Goal: Use online tool/utility: Utilize a website feature to perform a specific function

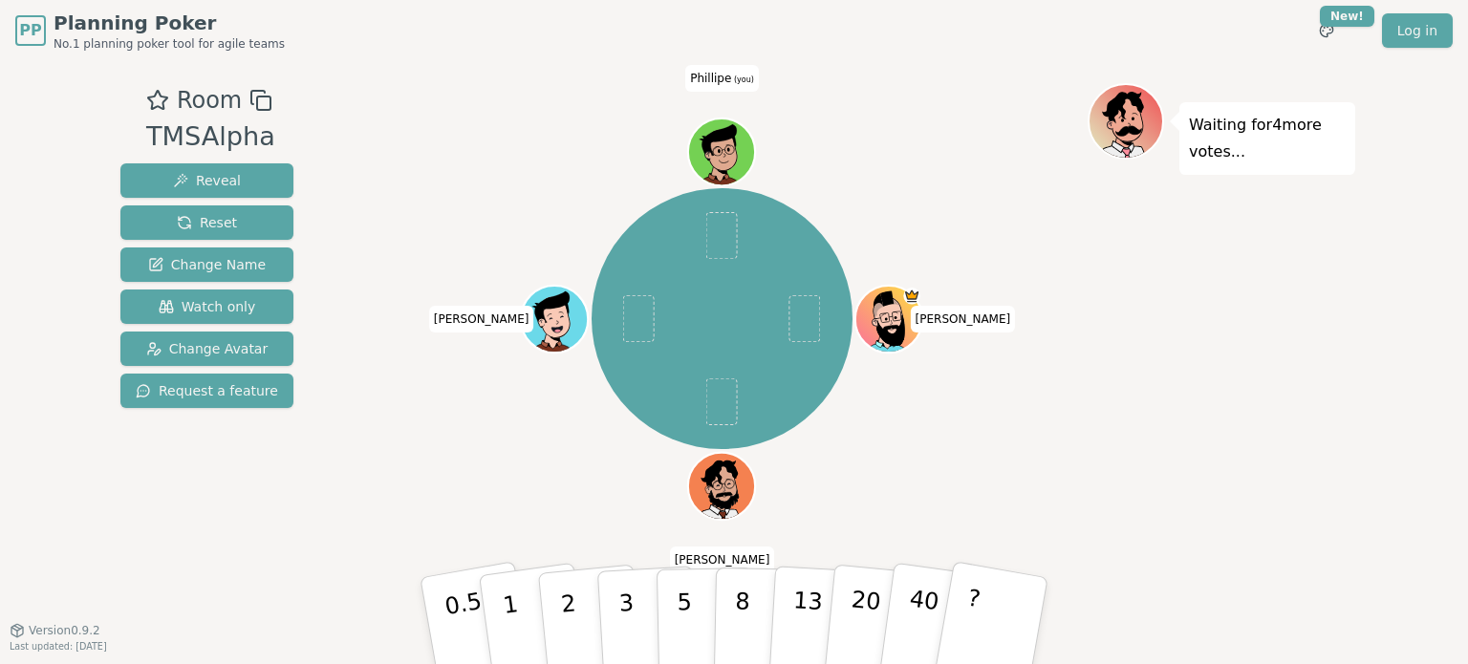
click at [720, 140] on icon at bounding box center [719, 141] width 61 height 37
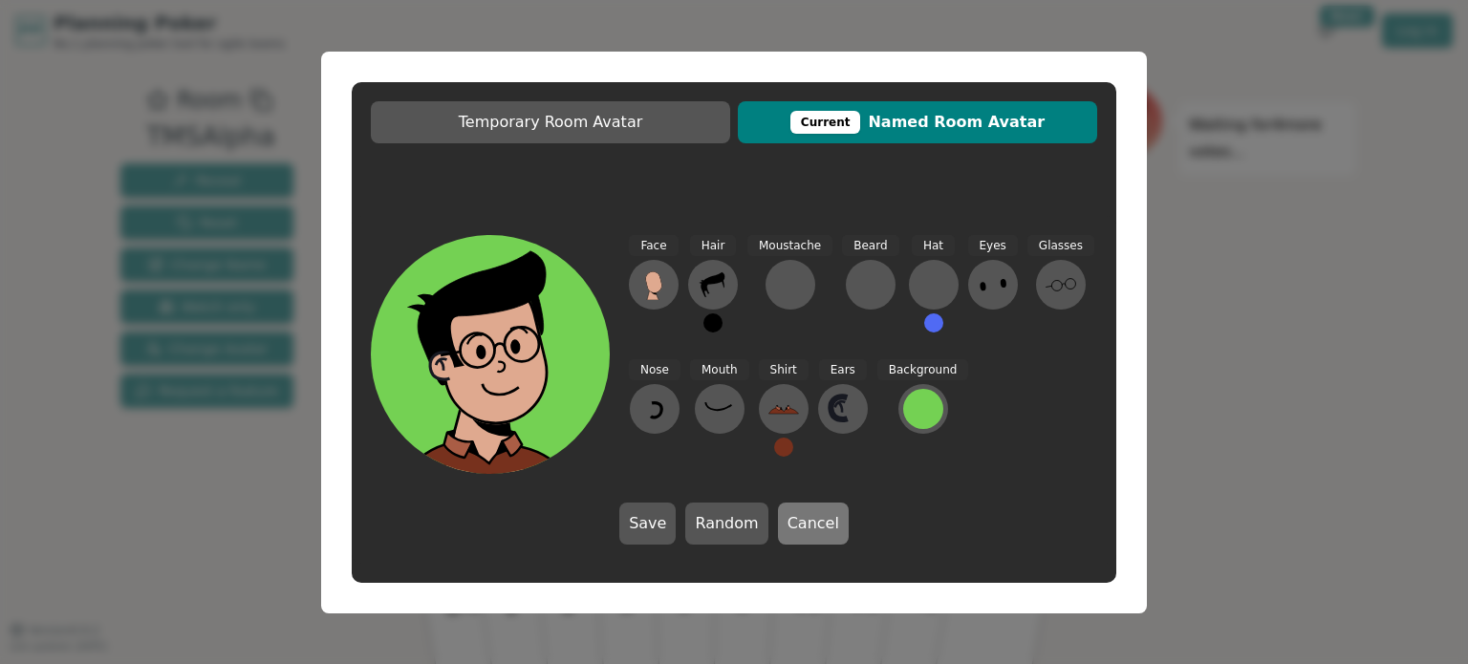
click at [792, 521] on button "Cancel" at bounding box center [813, 524] width 71 height 42
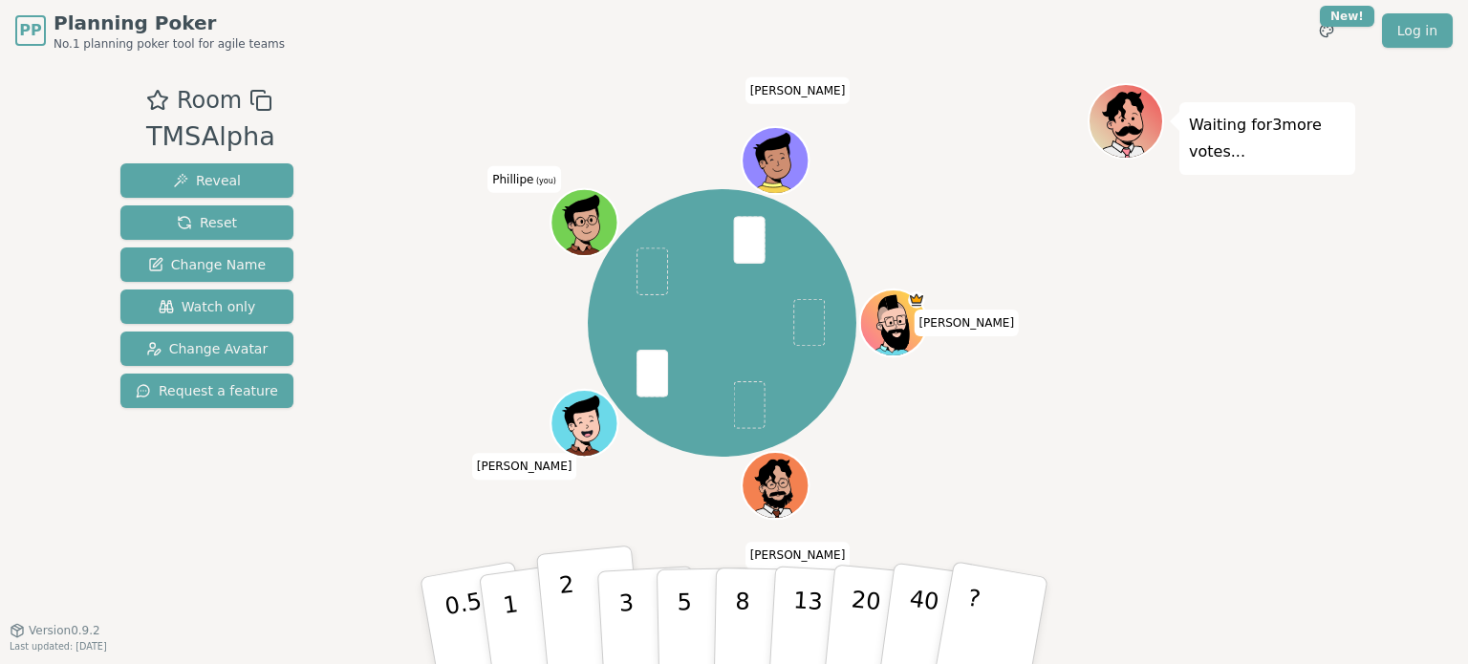
click at [583, 592] on button "2" at bounding box center [590, 622] width 109 height 152
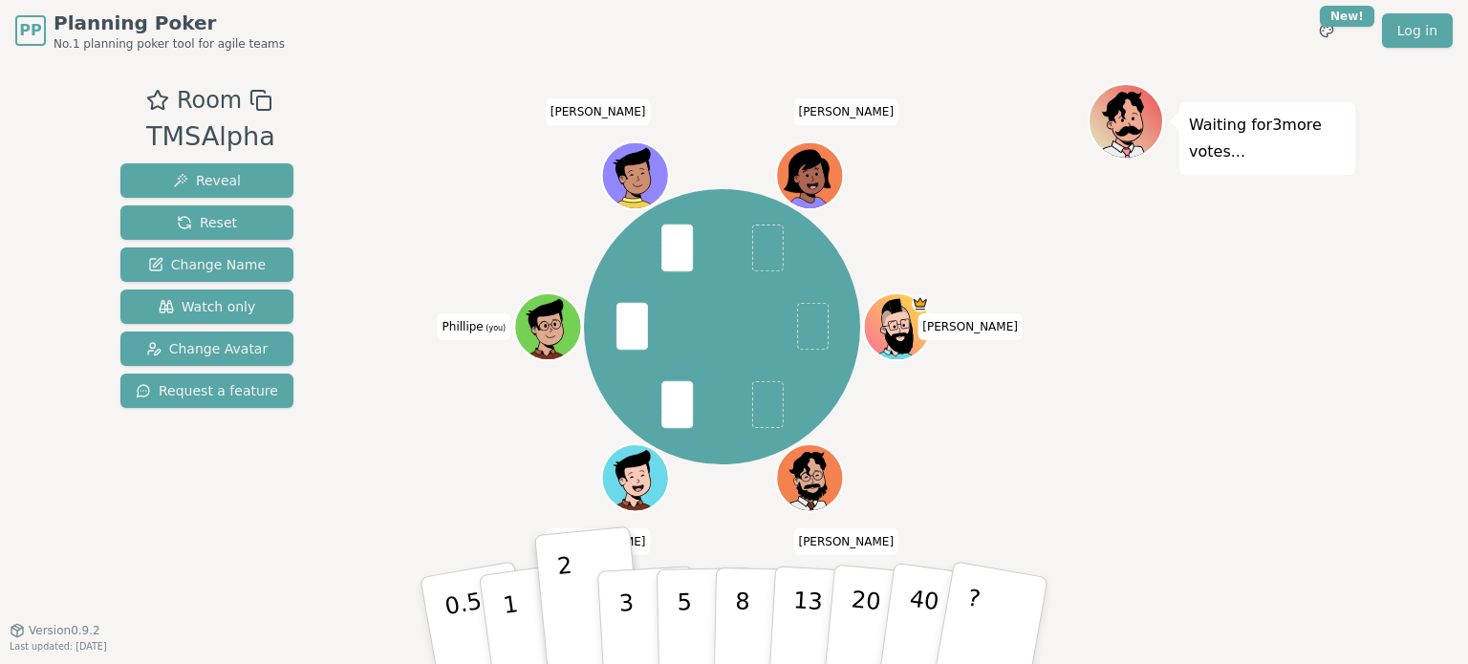
click at [534, 343] on div at bounding box center [549, 347] width 65 height 58
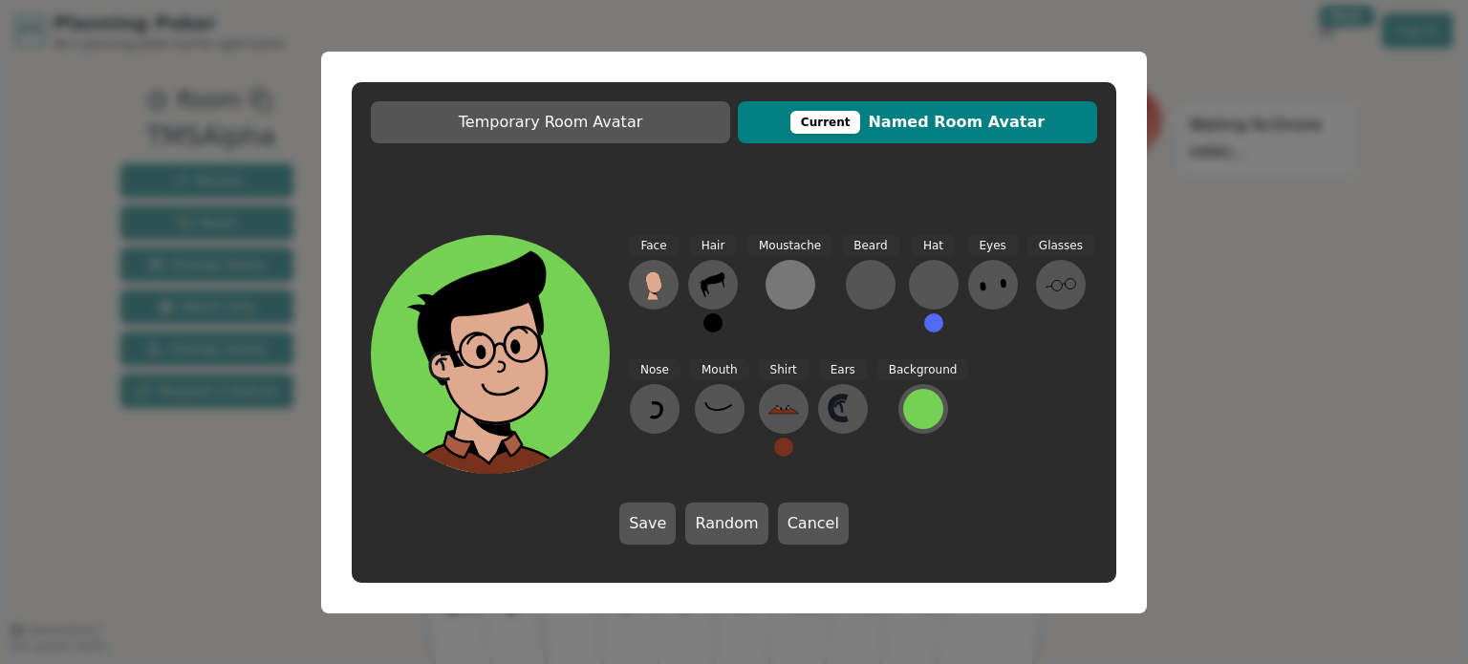
click at [787, 291] on div at bounding box center [790, 284] width 31 height 31
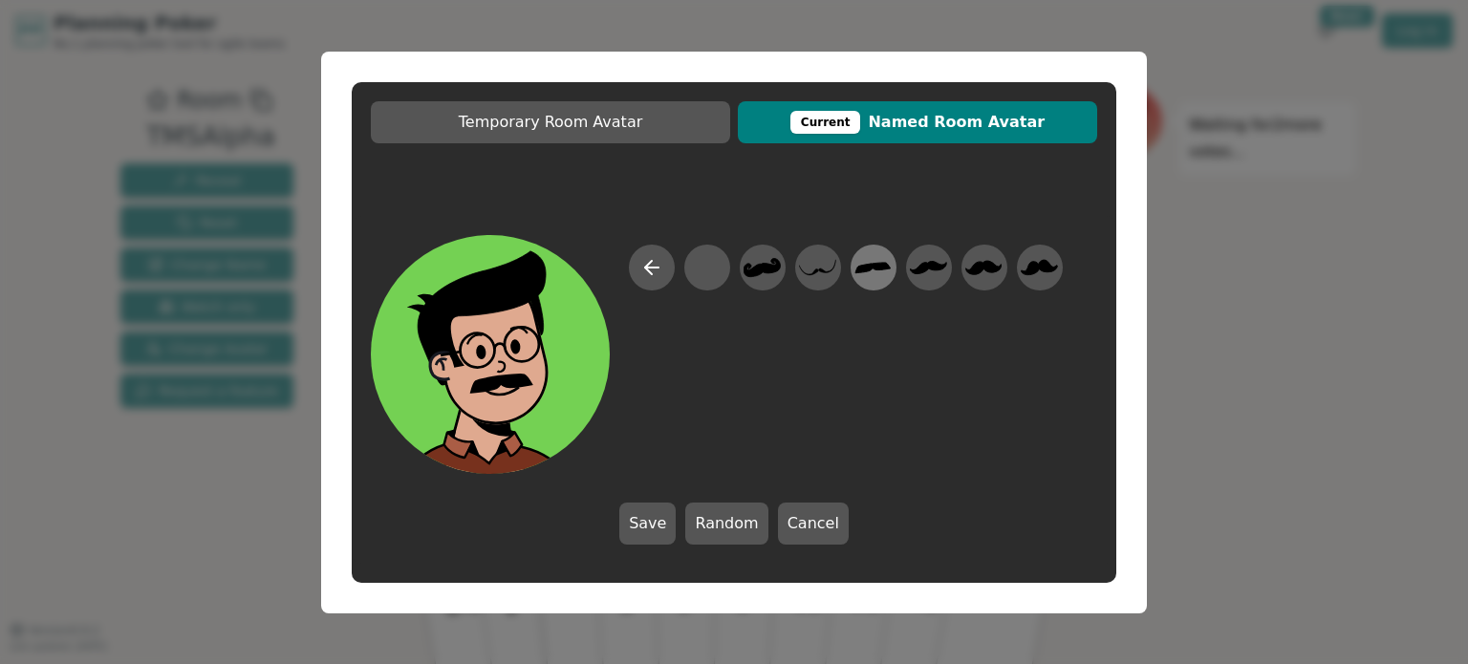
click at [859, 259] on icon at bounding box center [872, 267] width 37 height 43
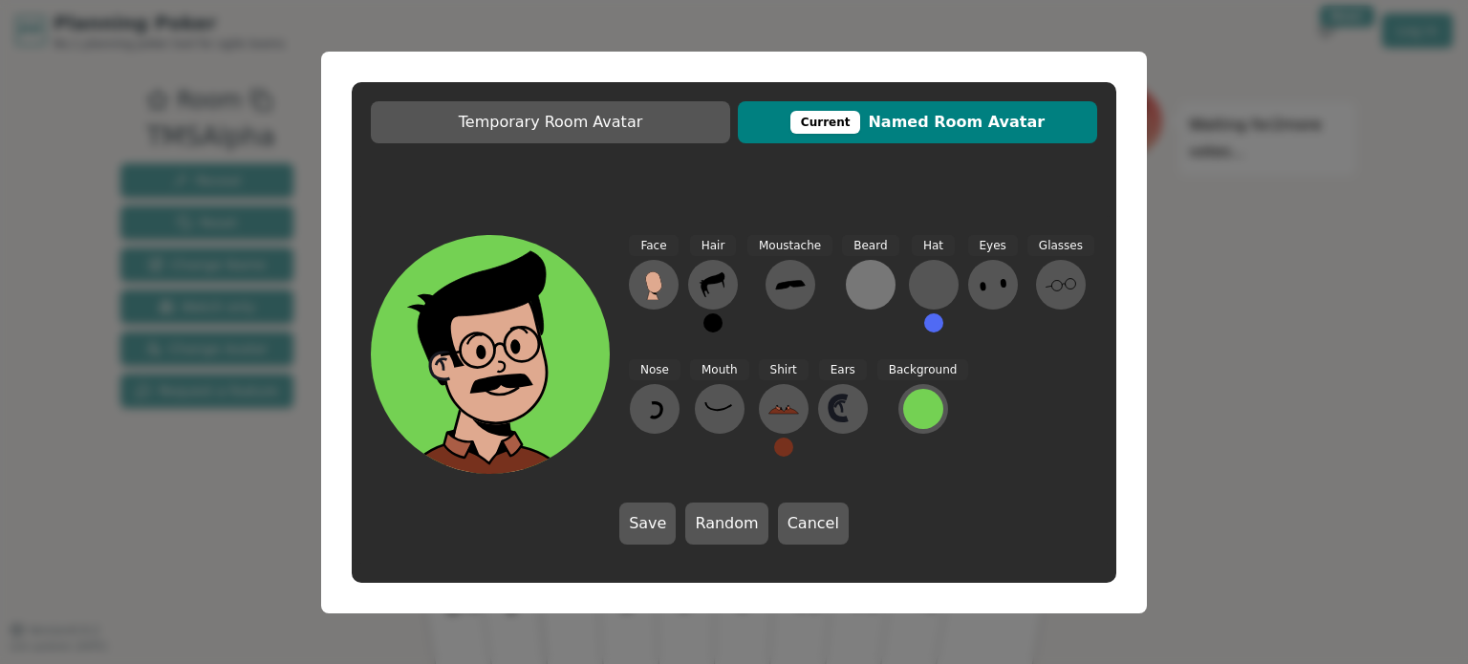
click at [861, 282] on div at bounding box center [870, 284] width 31 height 31
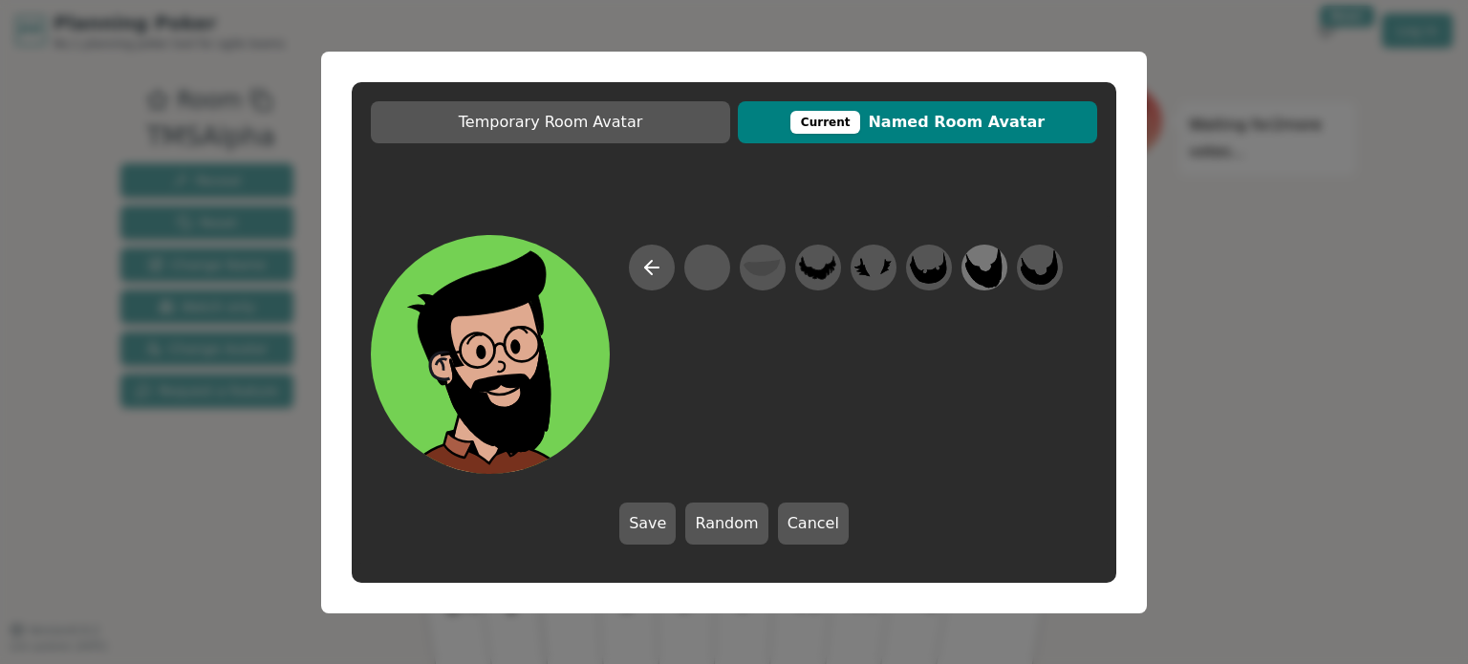
click at [967, 278] on icon at bounding box center [983, 267] width 37 height 43
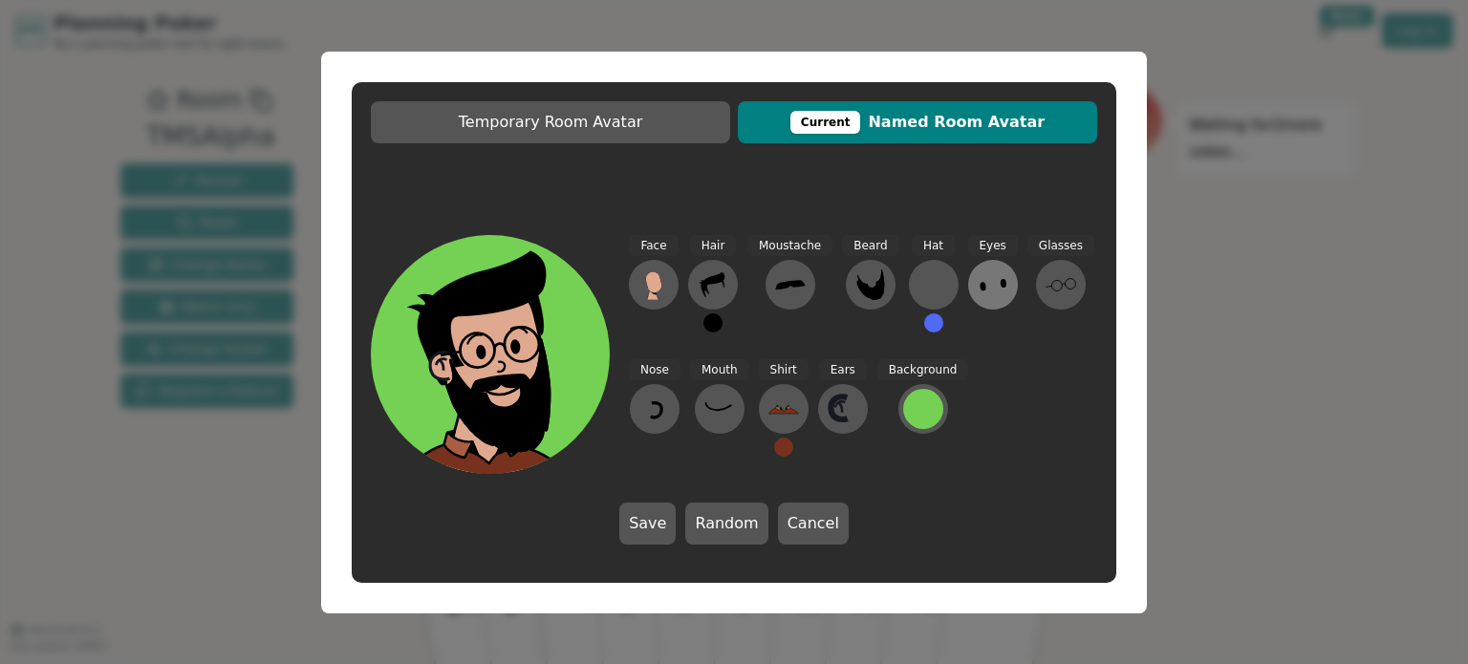
click at [991, 290] on icon at bounding box center [993, 284] width 31 height 31
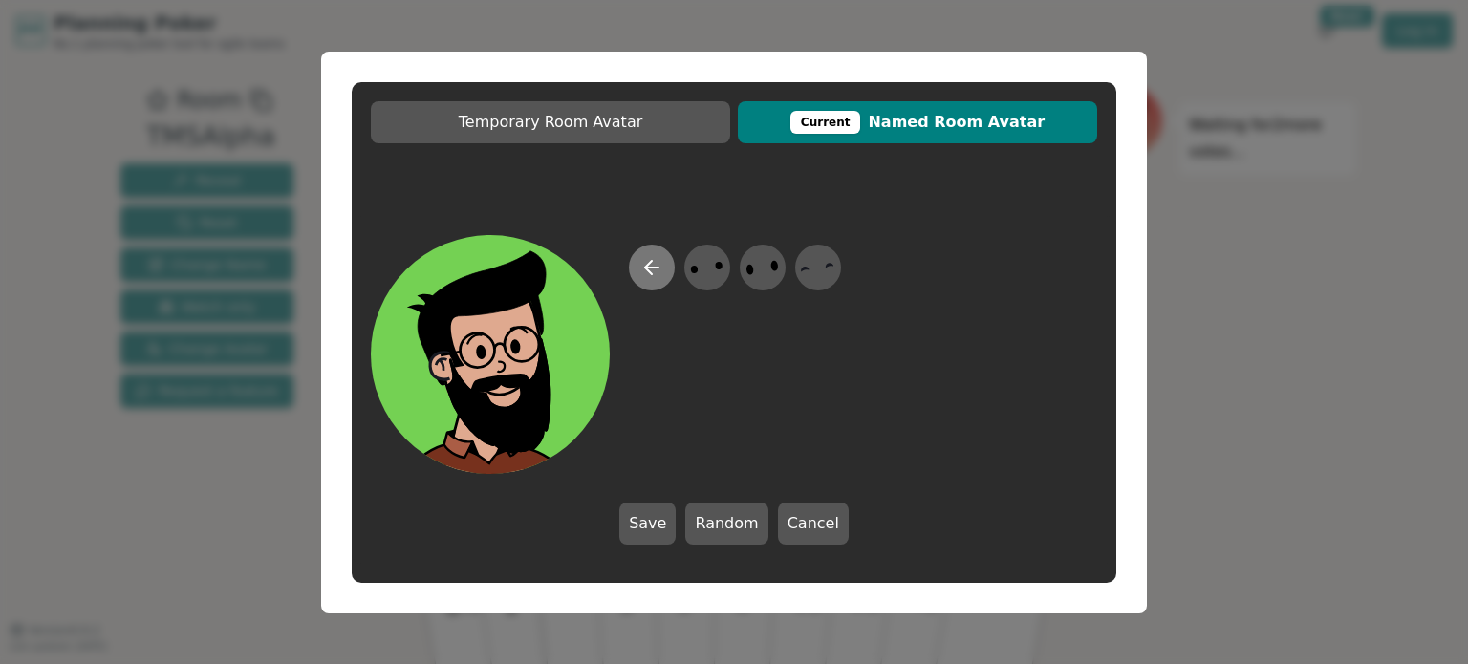
click at [646, 286] on button at bounding box center [652, 268] width 46 height 46
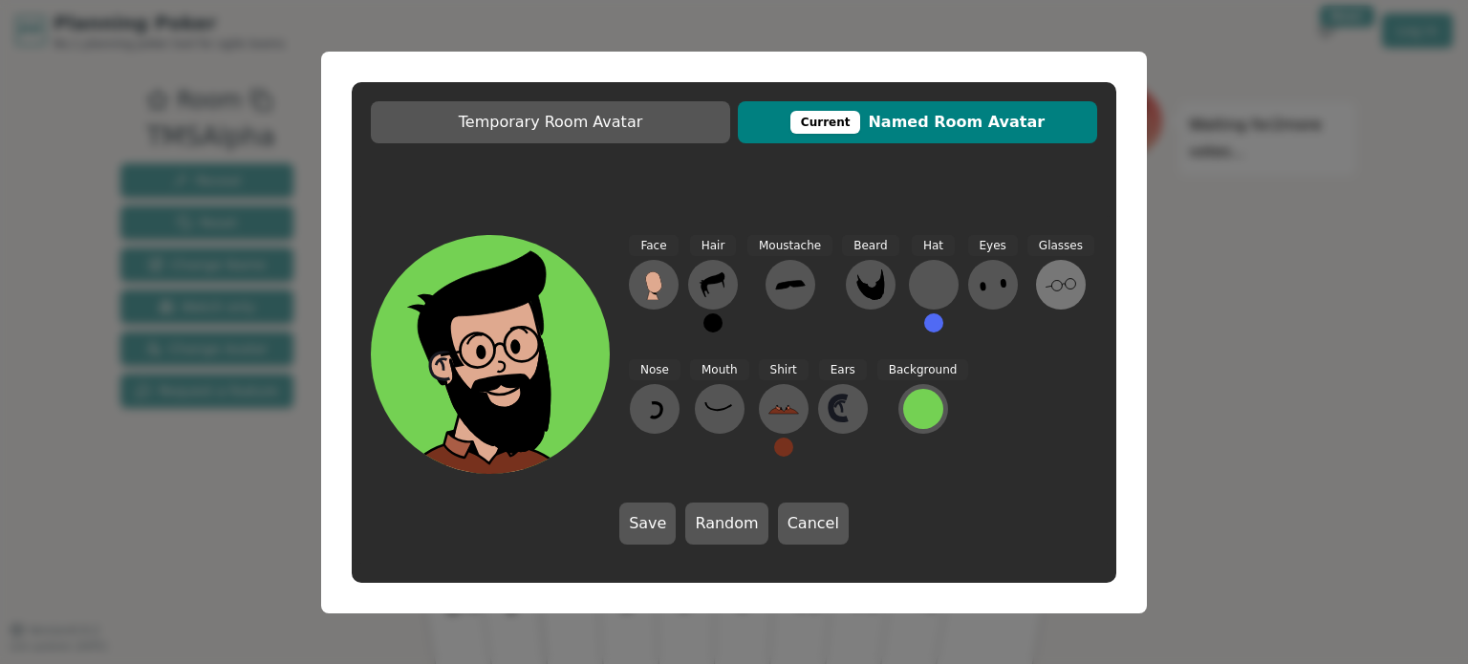
click at [1036, 280] on button at bounding box center [1061, 285] width 50 height 50
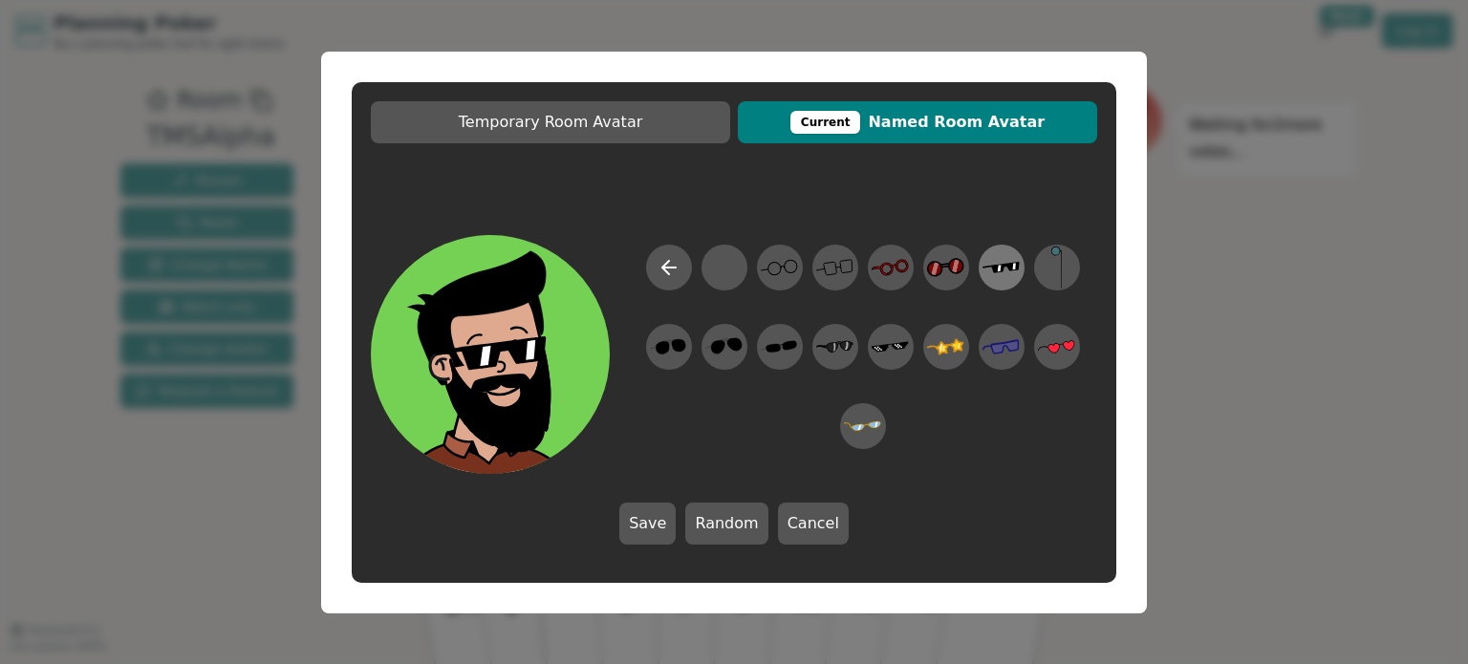
click at [998, 265] on icon at bounding box center [1000, 266] width 37 height 11
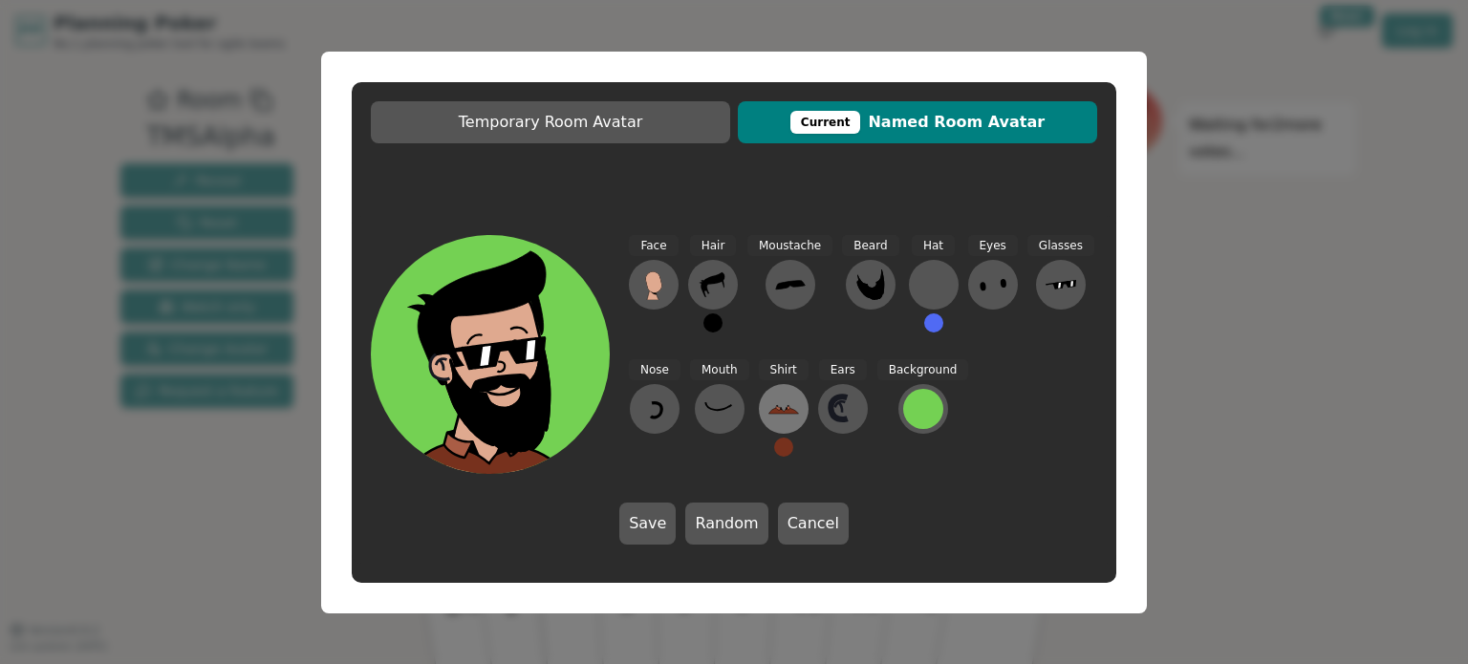
click at [788, 402] on icon at bounding box center [783, 409] width 31 height 31
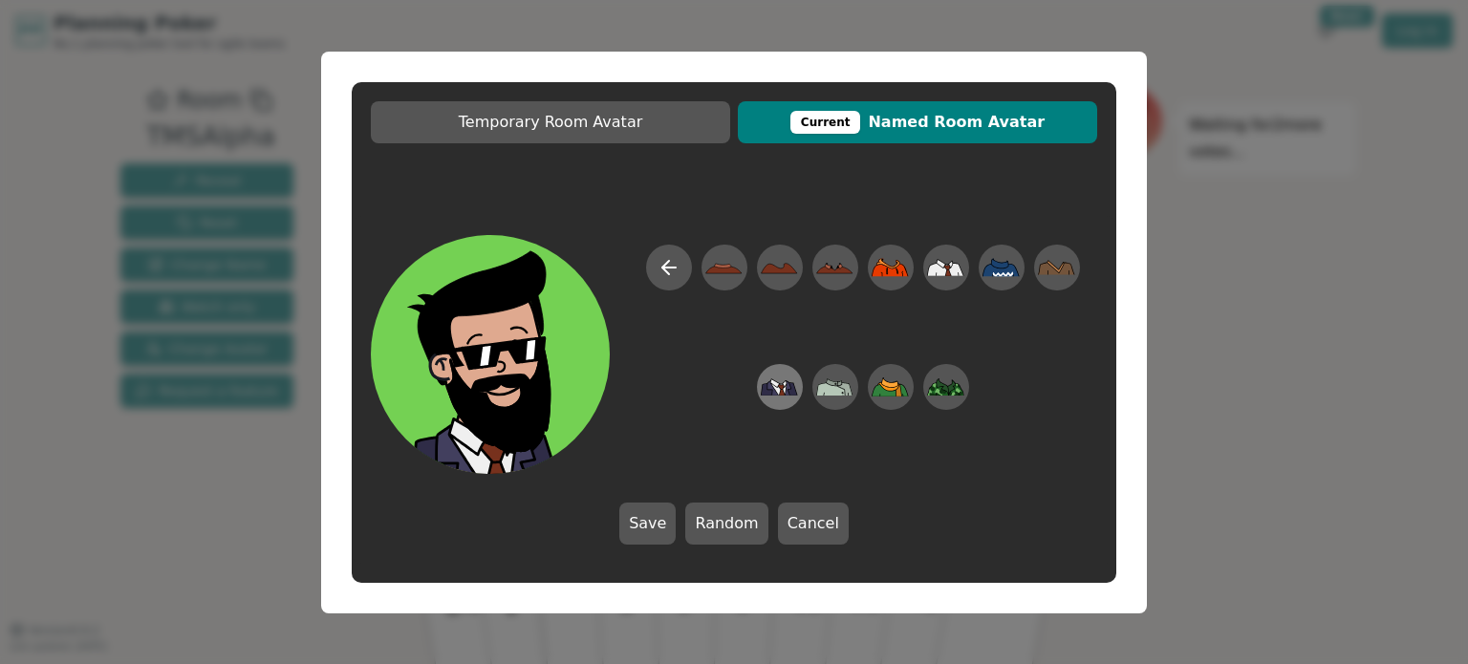
click at [784, 391] on icon at bounding box center [779, 386] width 37 height 17
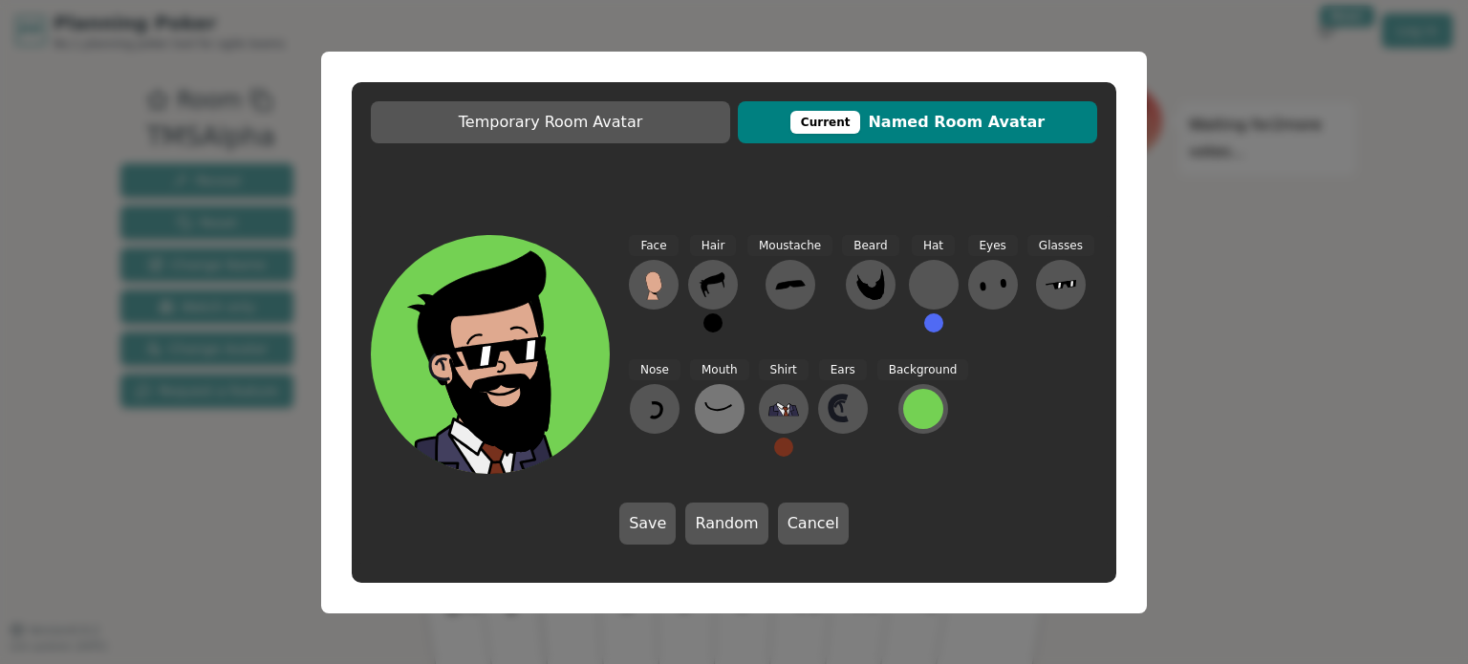
click at [715, 399] on icon at bounding box center [719, 409] width 31 height 31
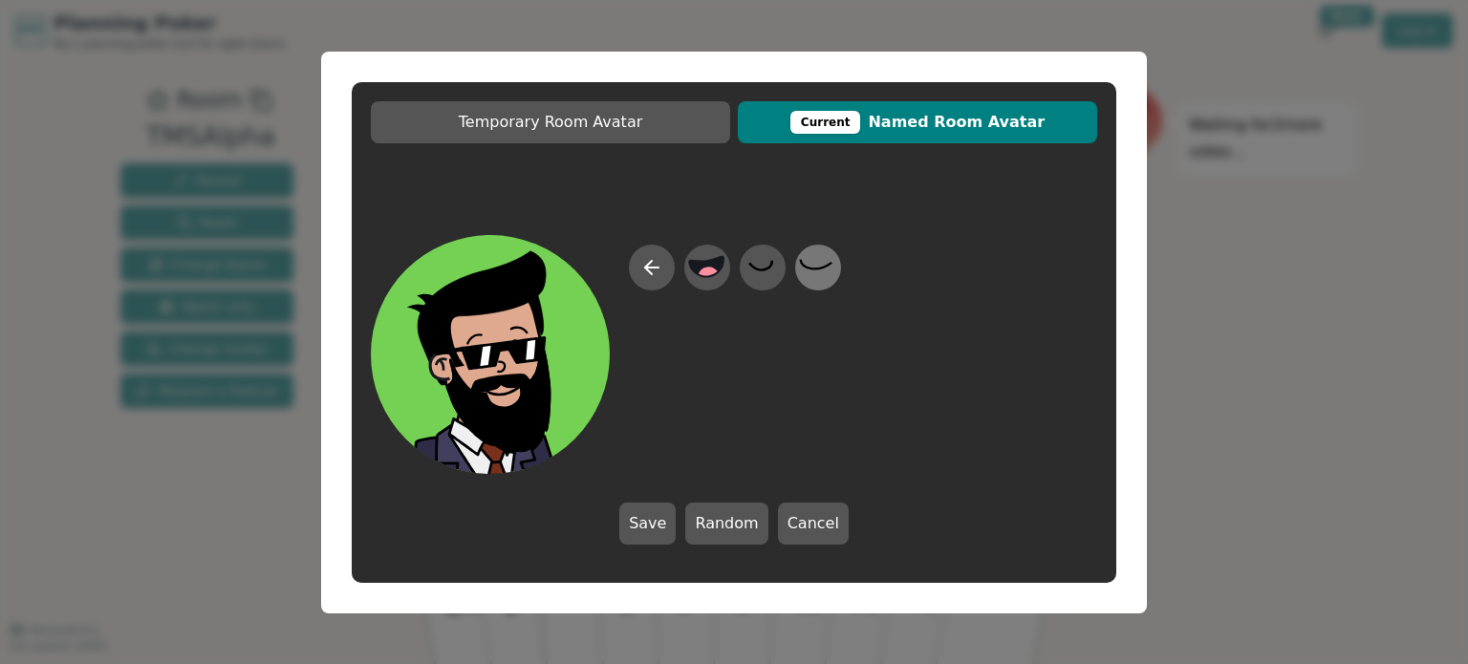
click at [813, 274] on icon at bounding box center [817, 267] width 37 height 43
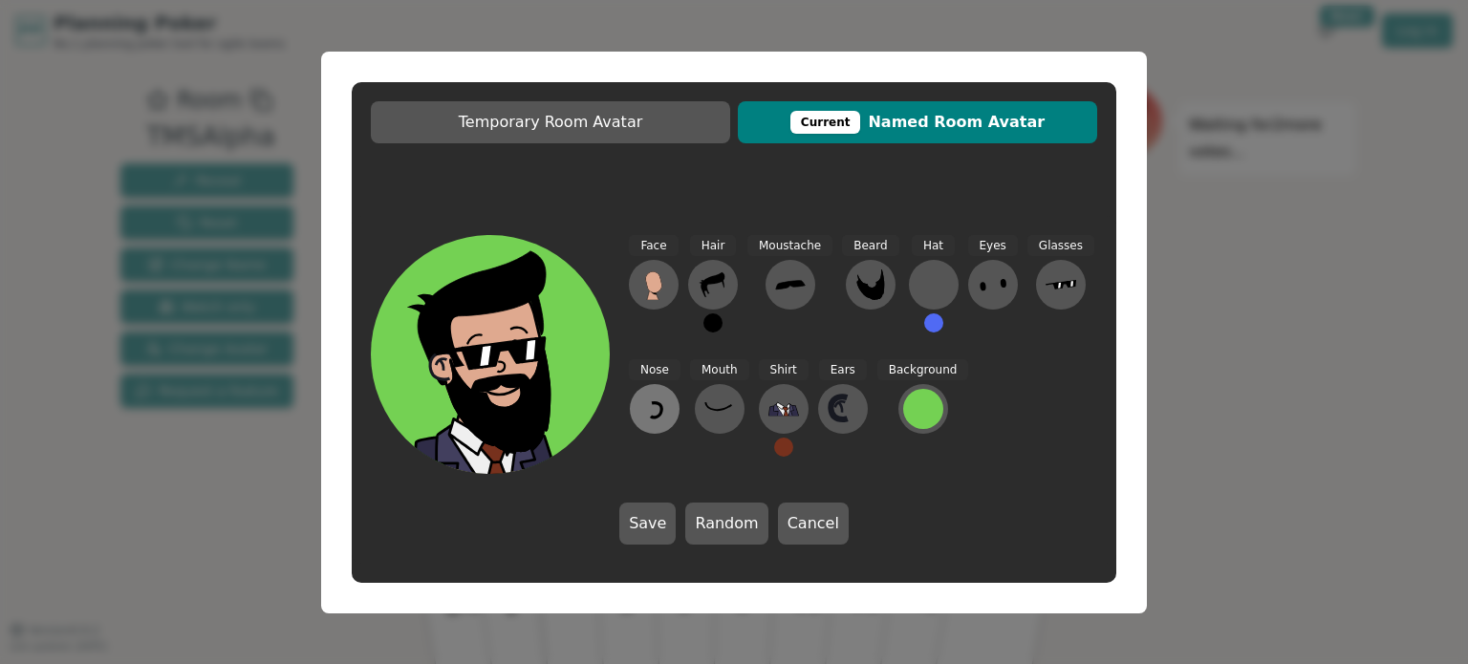
click at [659, 411] on icon at bounding box center [656, 410] width 11 height 14
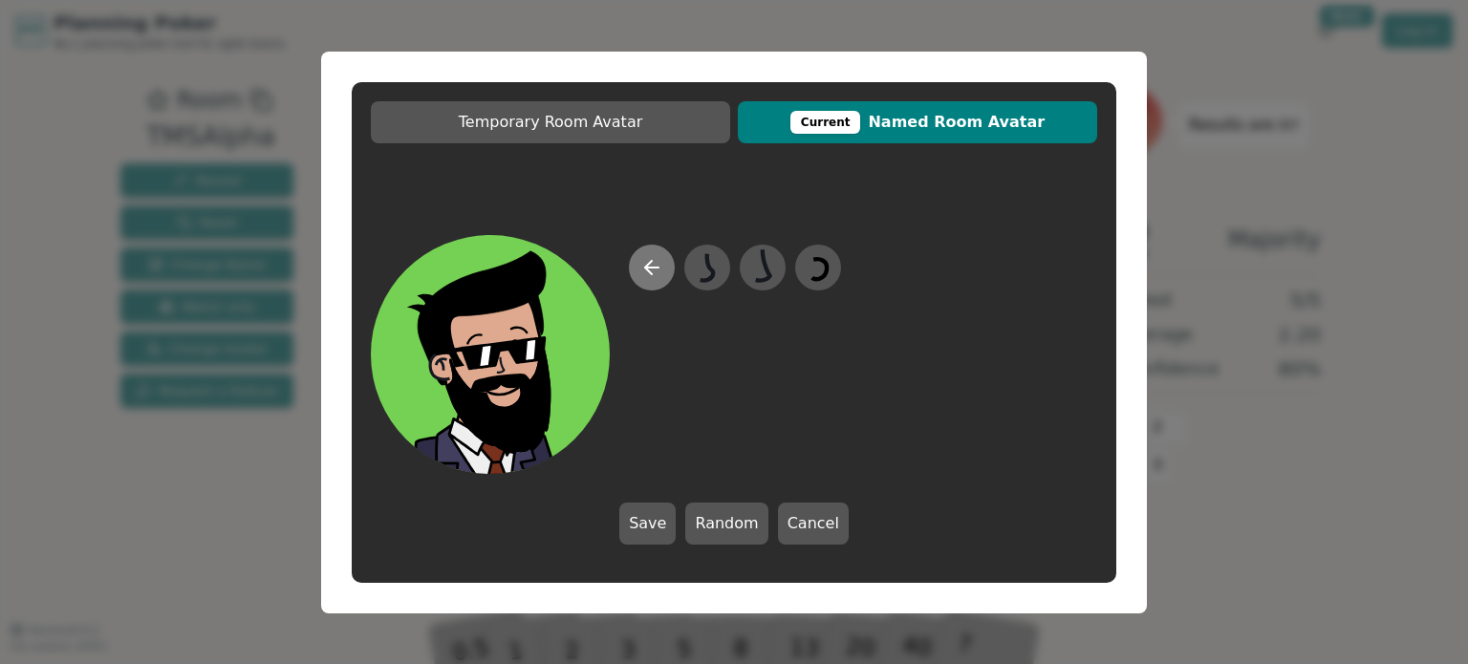
click at [665, 261] on button at bounding box center [652, 268] width 46 height 46
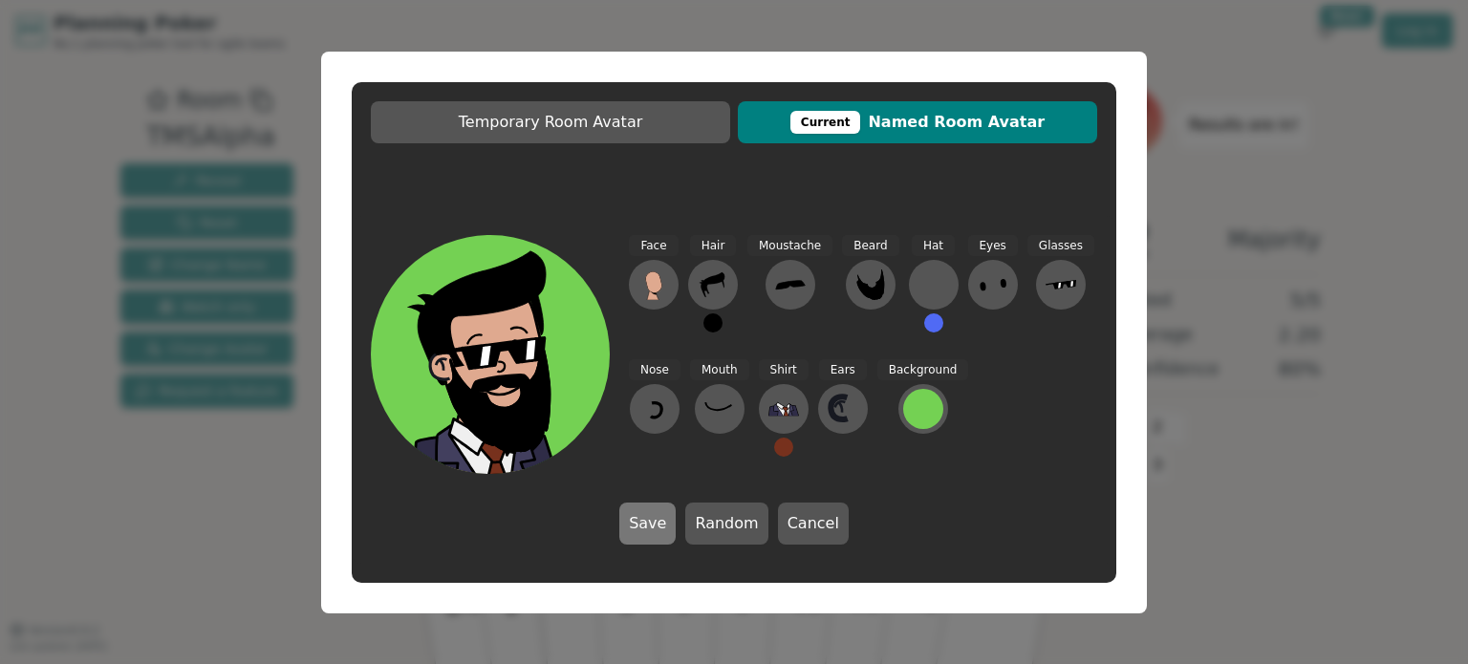
click at [650, 519] on button "Save" at bounding box center [647, 524] width 56 height 42
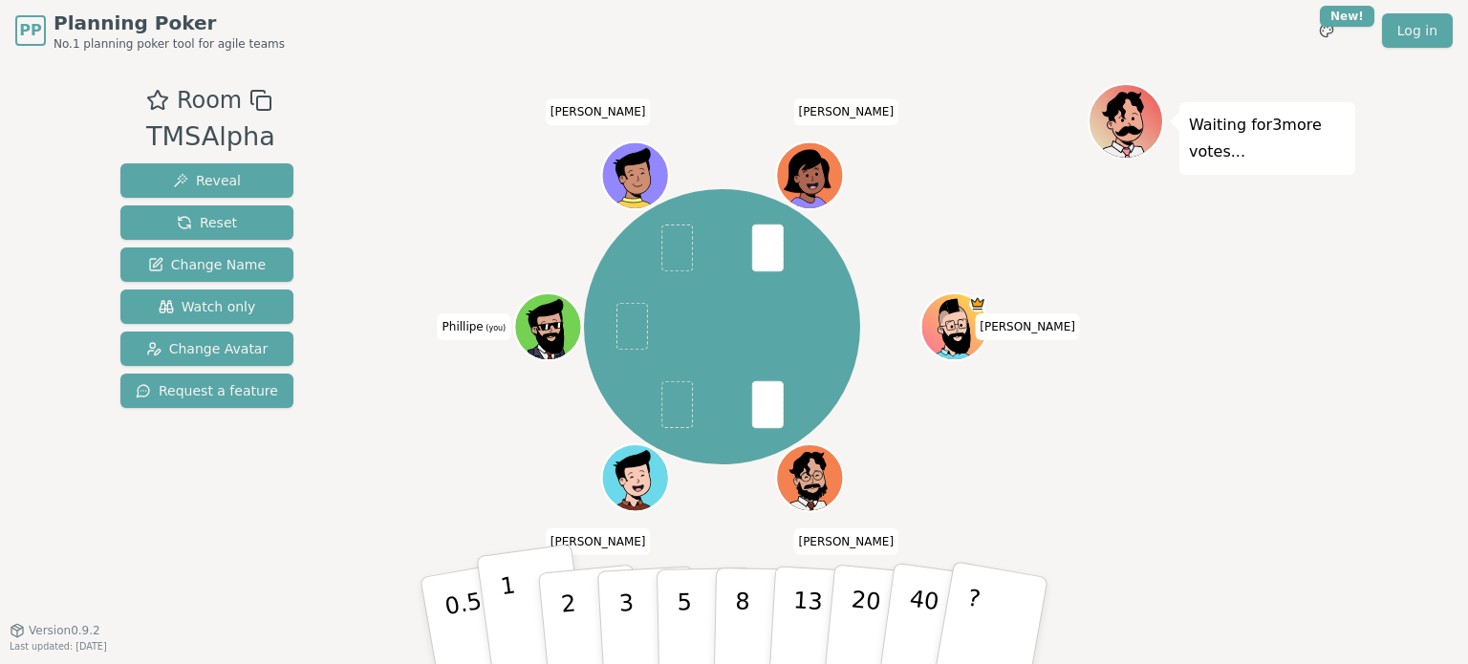
click at [514, 606] on p "1" at bounding box center [513, 623] width 29 height 104
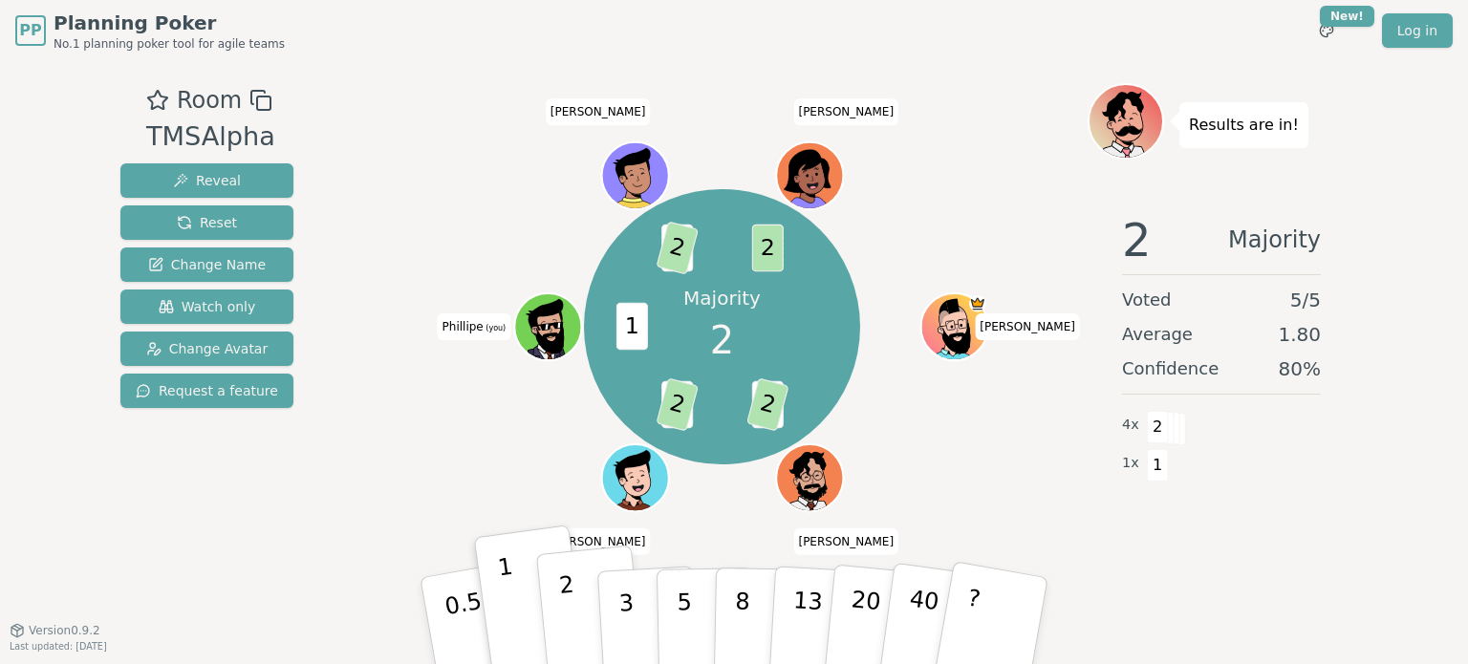
click at [570, 597] on p "2" at bounding box center [570, 623] width 25 height 104
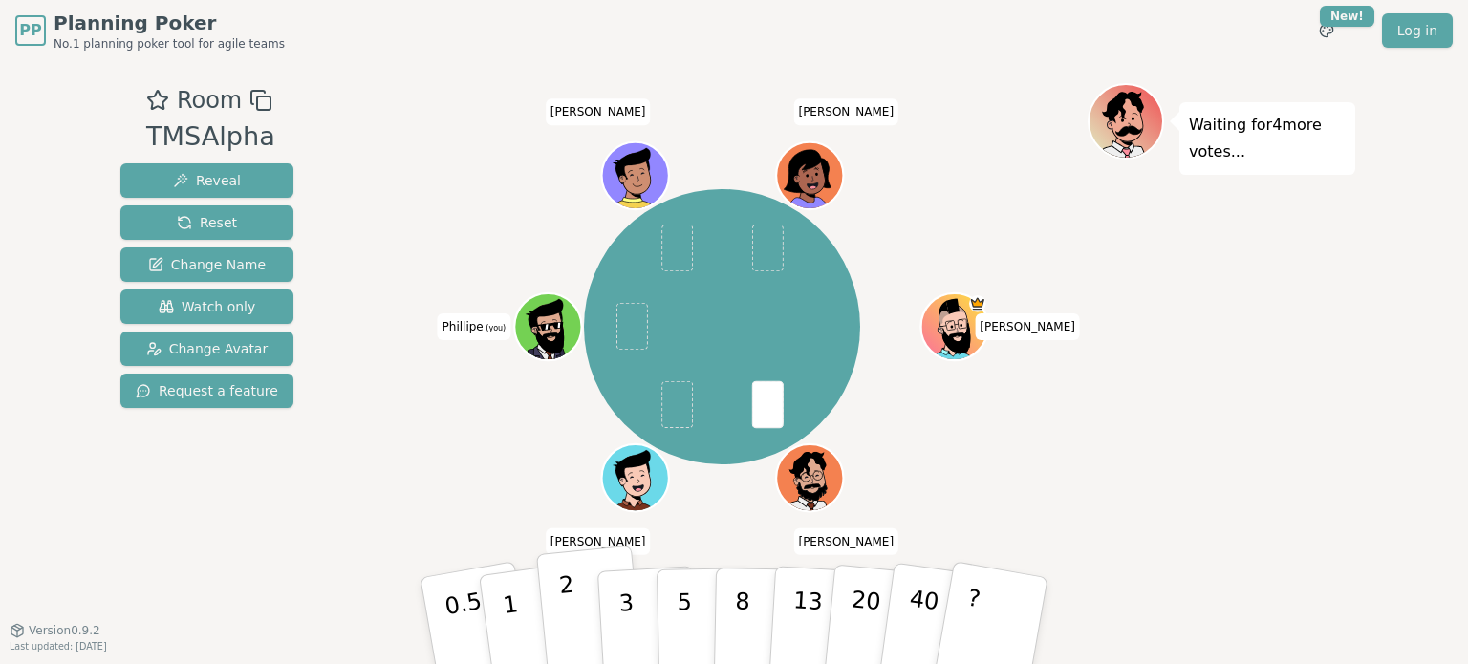
click at [559, 578] on p "2" at bounding box center [570, 623] width 25 height 104
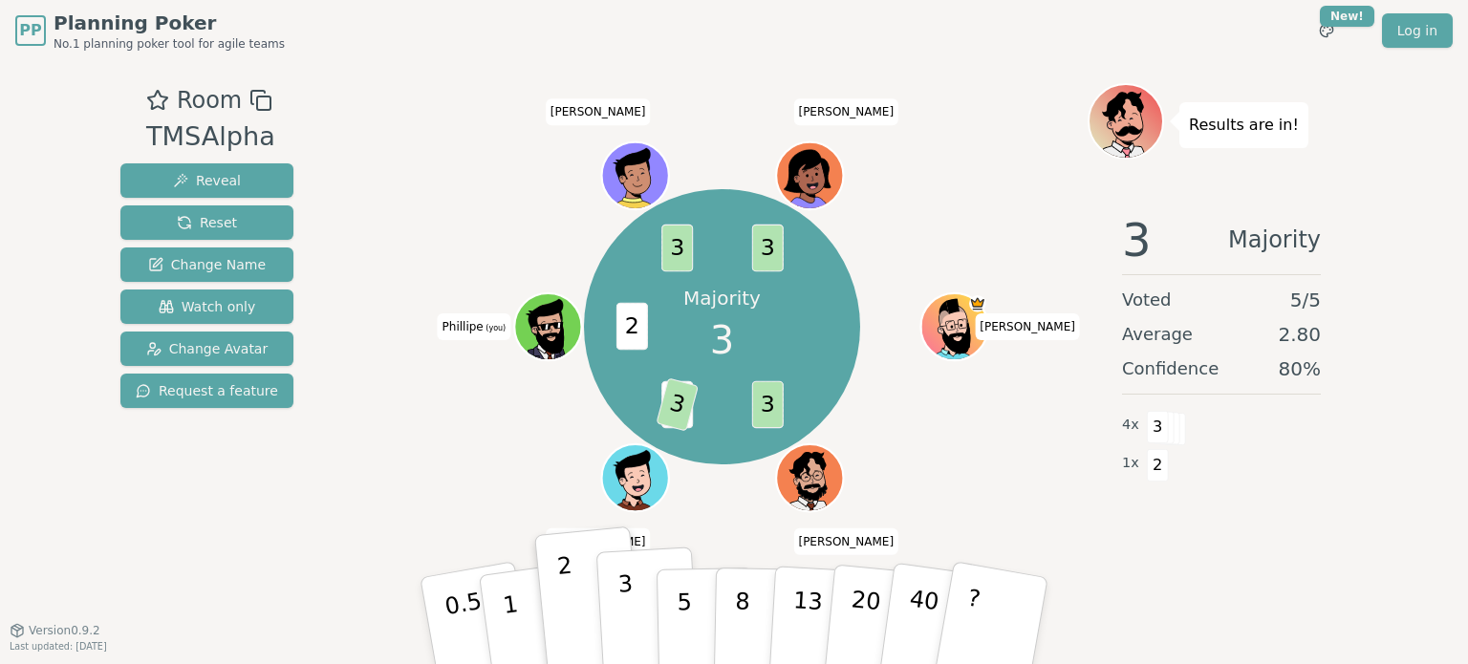
click at [614, 609] on button "3" at bounding box center [648, 621] width 104 height 149
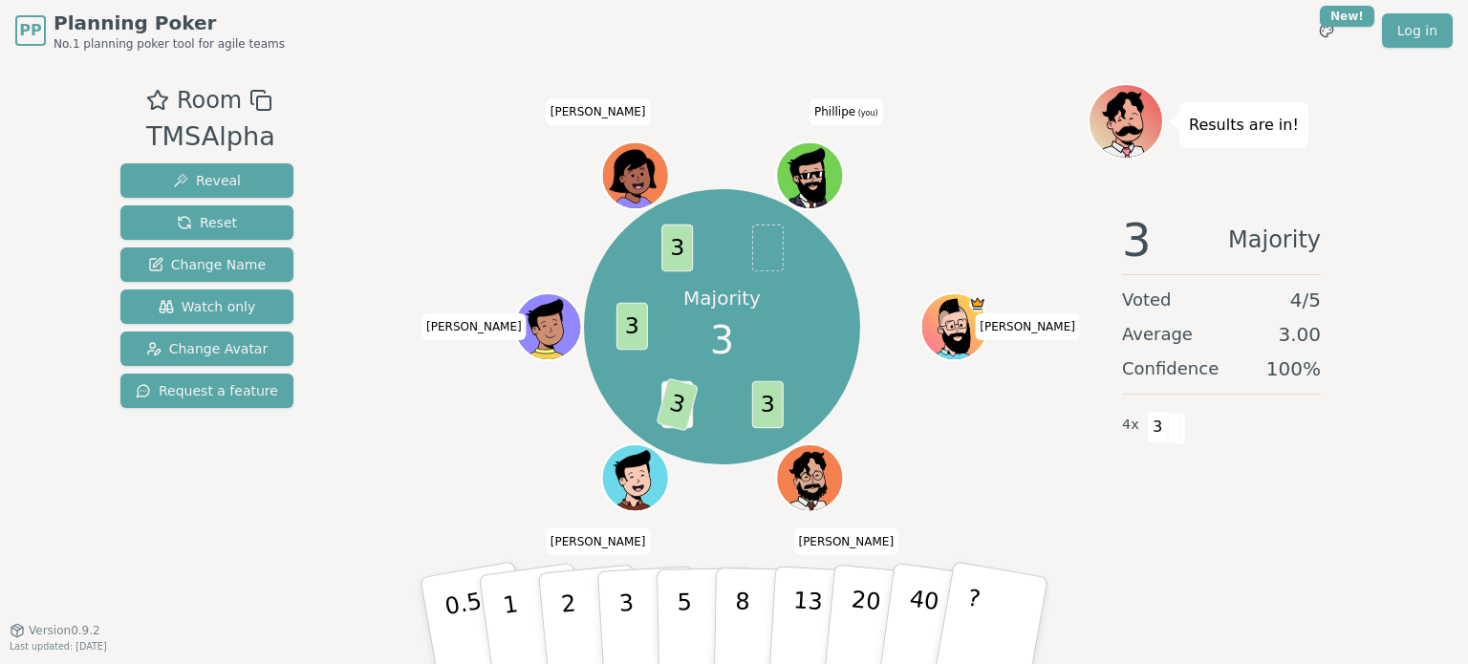
click at [976, 462] on div "Majority 3 3 2 3 3 3 [PERSON_NAME] [PERSON_NAME] S [PERSON_NAME] (you)" at bounding box center [721, 327] width 731 height 419
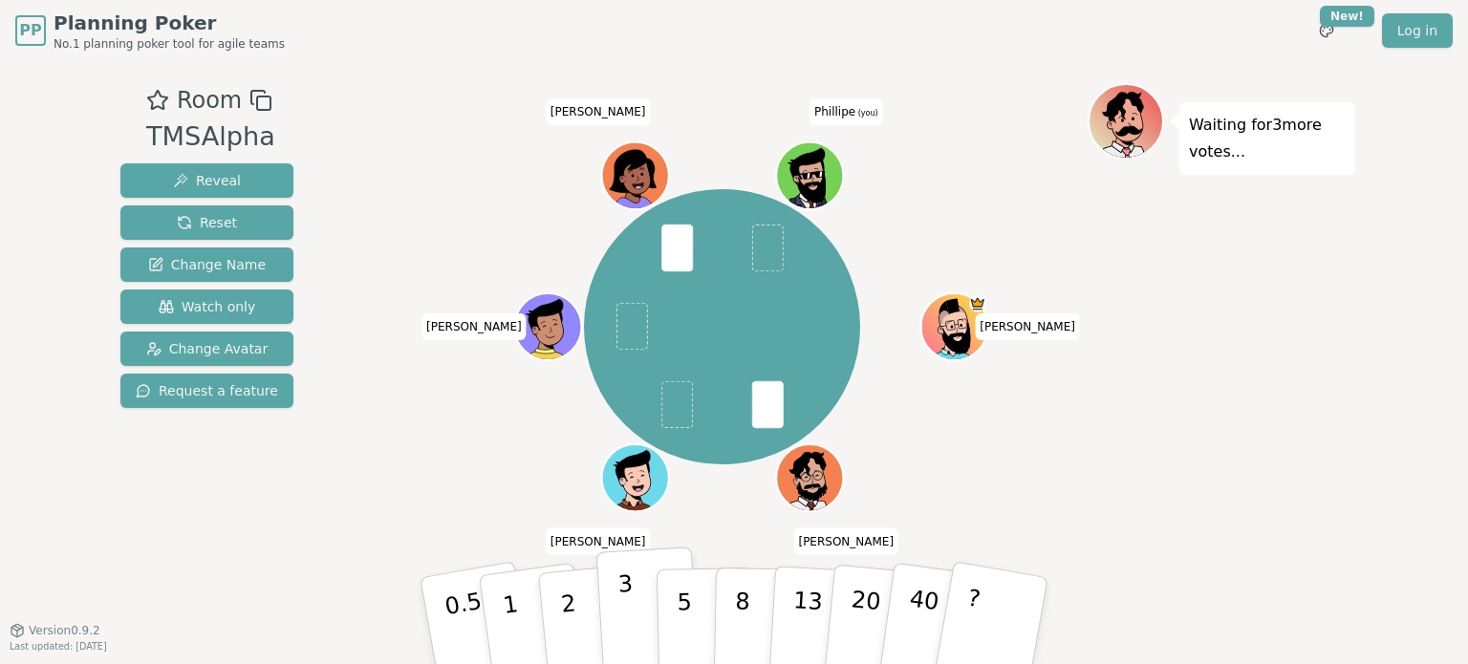
click at [637, 614] on button "3" at bounding box center [648, 621] width 104 height 149
click at [581, 629] on button "2" at bounding box center [590, 622] width 109 height 152
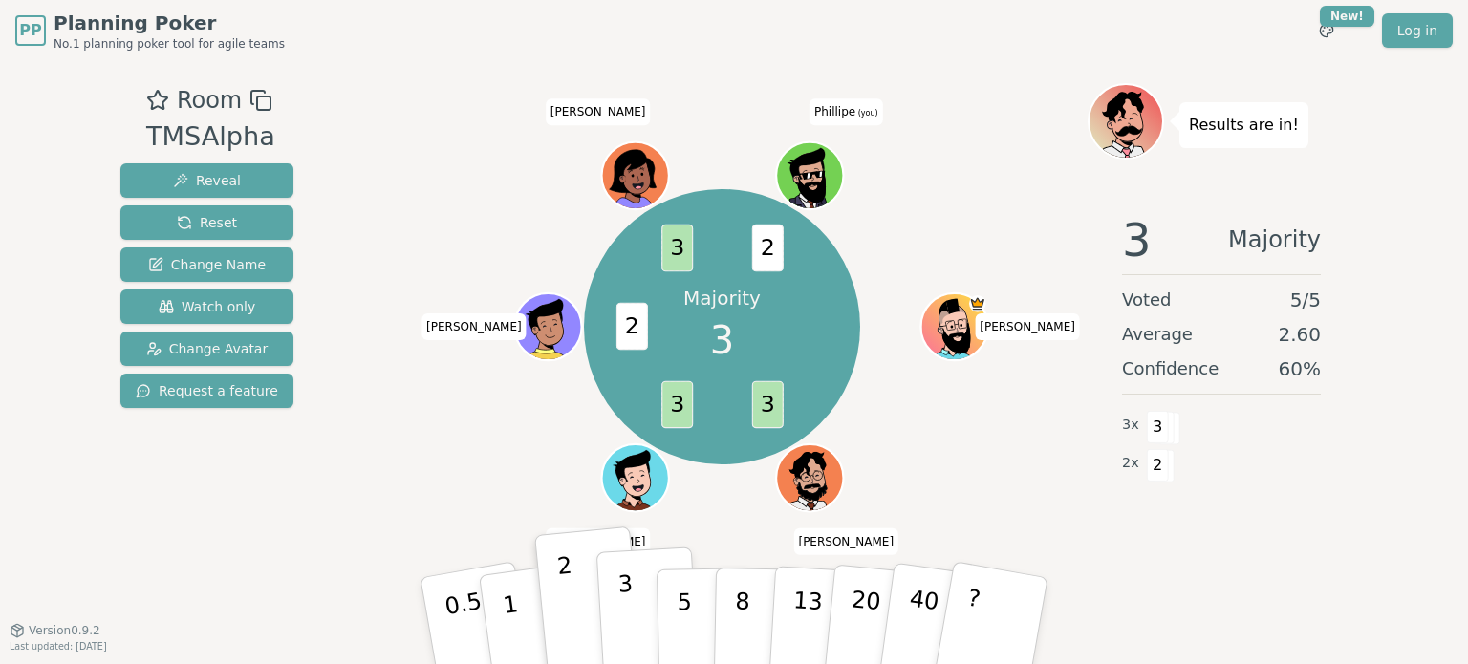
click at [630, 600] on p "3" at bounding box center [627, 623] width 21 height 104
